Goal: Transaction & Acquisition: Purchase product/service

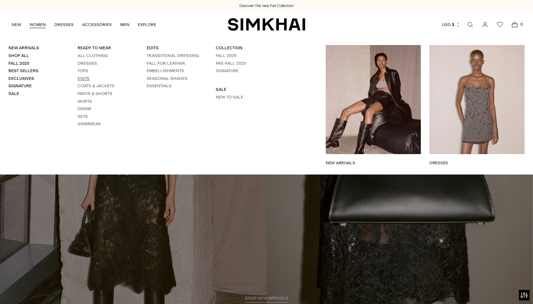
click at [82, 76] on link "Knits" at bounding box center [83, 78] width 12 height 5
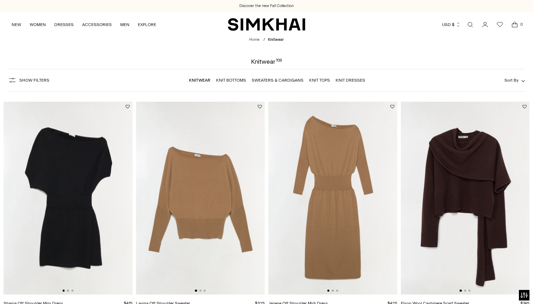
click at [70, 215] on img at bounding box center [68, 198] width 129 height 193
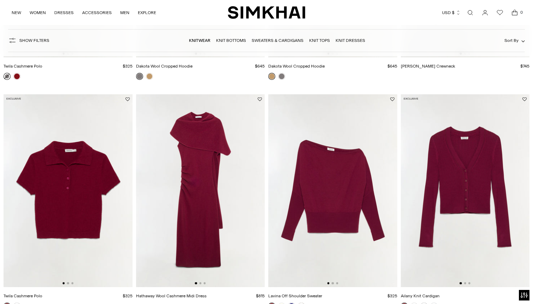
scroll to position [1164, 0]
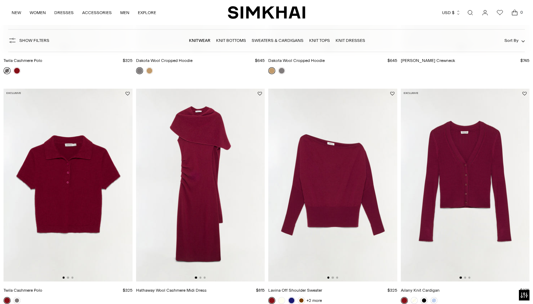
click at [193, 194] on img at bounding box center [200, 185] width 129 height 193
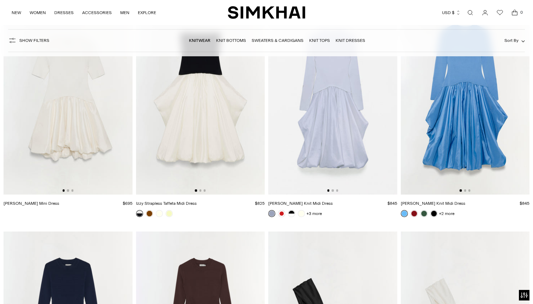
scroll to position [3454, 0]
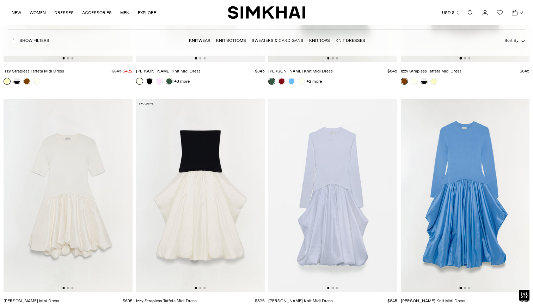
click at [386, 1] on div "NEW WOMEN New Arrivals Shop All Fall 2025 Best Sellers Exclusives Signature Sal…" at bounding box center [266, 12] width 510 height 25
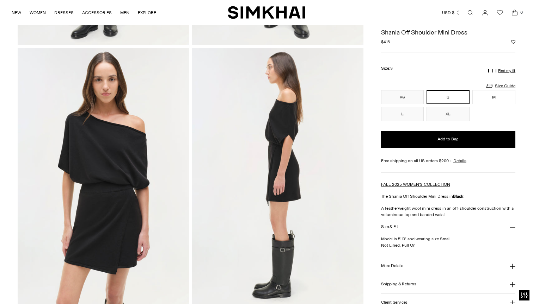
scroll to position [262, 0]
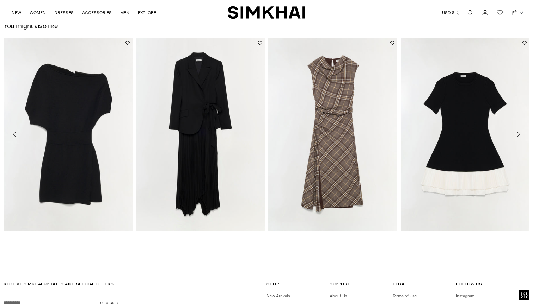
scroll to position [1072, 0]
